Goal: Information Seeking & Learning: Stay updated

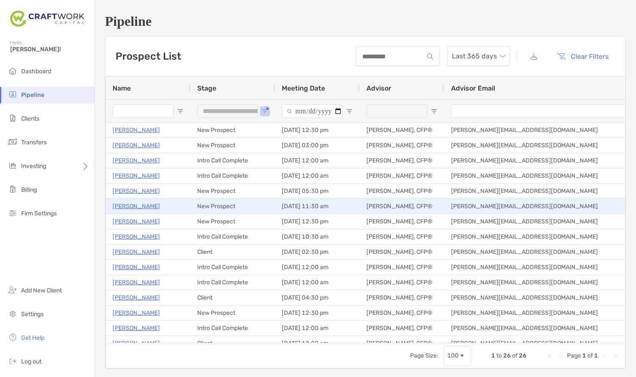
click at [130, 205] on p "[PERSON_NAME]" at bounding box center [136, 206] width 47 height 11
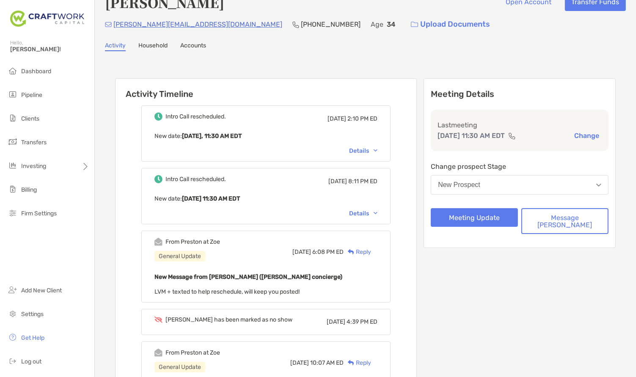
scroll to position [27, 0]
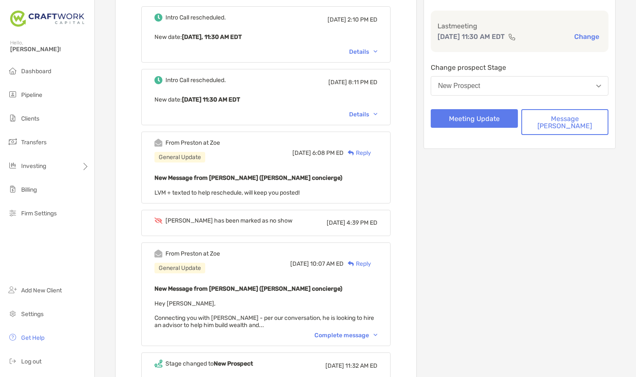
click at [360, 340] on div "From [PERSON_NAME] at [PERSON_NAME] General Update [DATE] 10:07 AM ED Reply New…" at bounding box center [265, 294] width 249 height 104
click at [359, 336] on div "From [PERSON_NAME] at [PERSON_NAME] General Update [DATE] 10:07 AM ED Reply New…" at bounding box center [265, 294] width 249 height 104
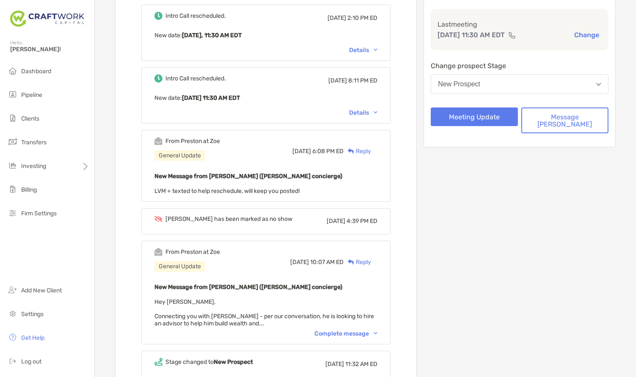
click at [359, 333] on div "Complete message" at bounding box center [345, 333] width 63 height 7
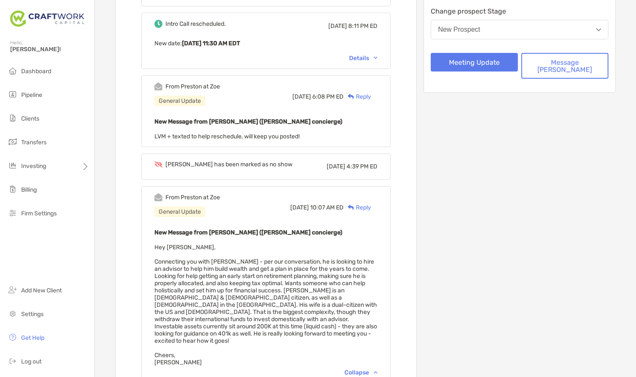
scroll to position [178, 0]
